Goal: Task Accomplishment & Management: Use online tool/utility

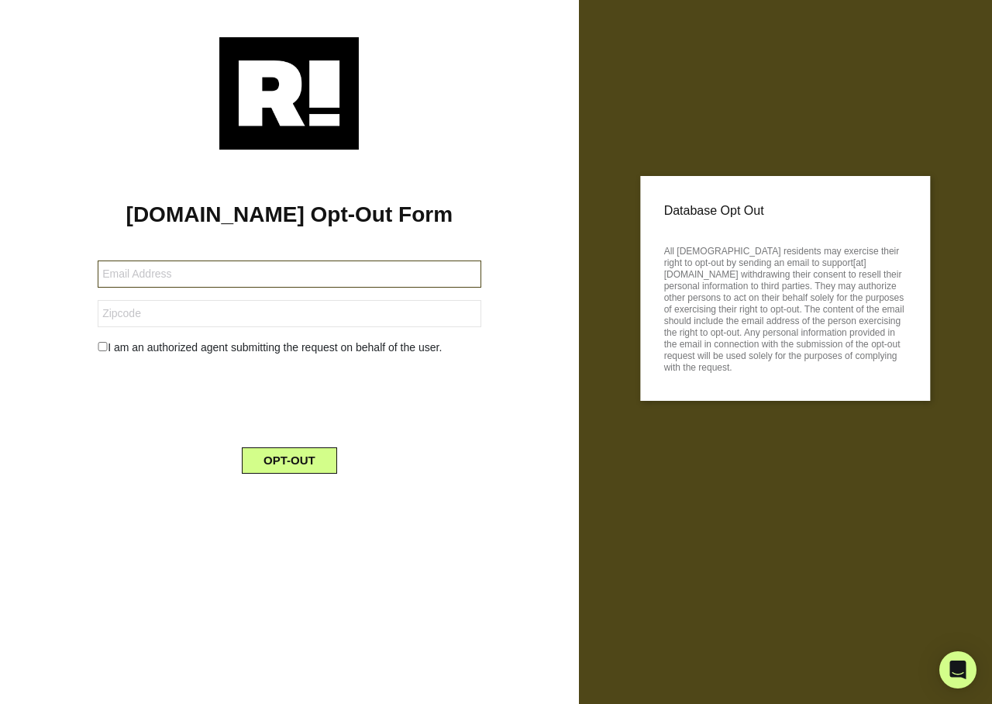
type input "[PERSON_NAME][EMAIL_ADDRESS][PERSON_NAME][DOMAIN_NAME]"
type input "32068"
type input "nancyfrey69@yahoo.com"
type input "52570"
